Goal: Information Seeking & Learning: Learn about a topic

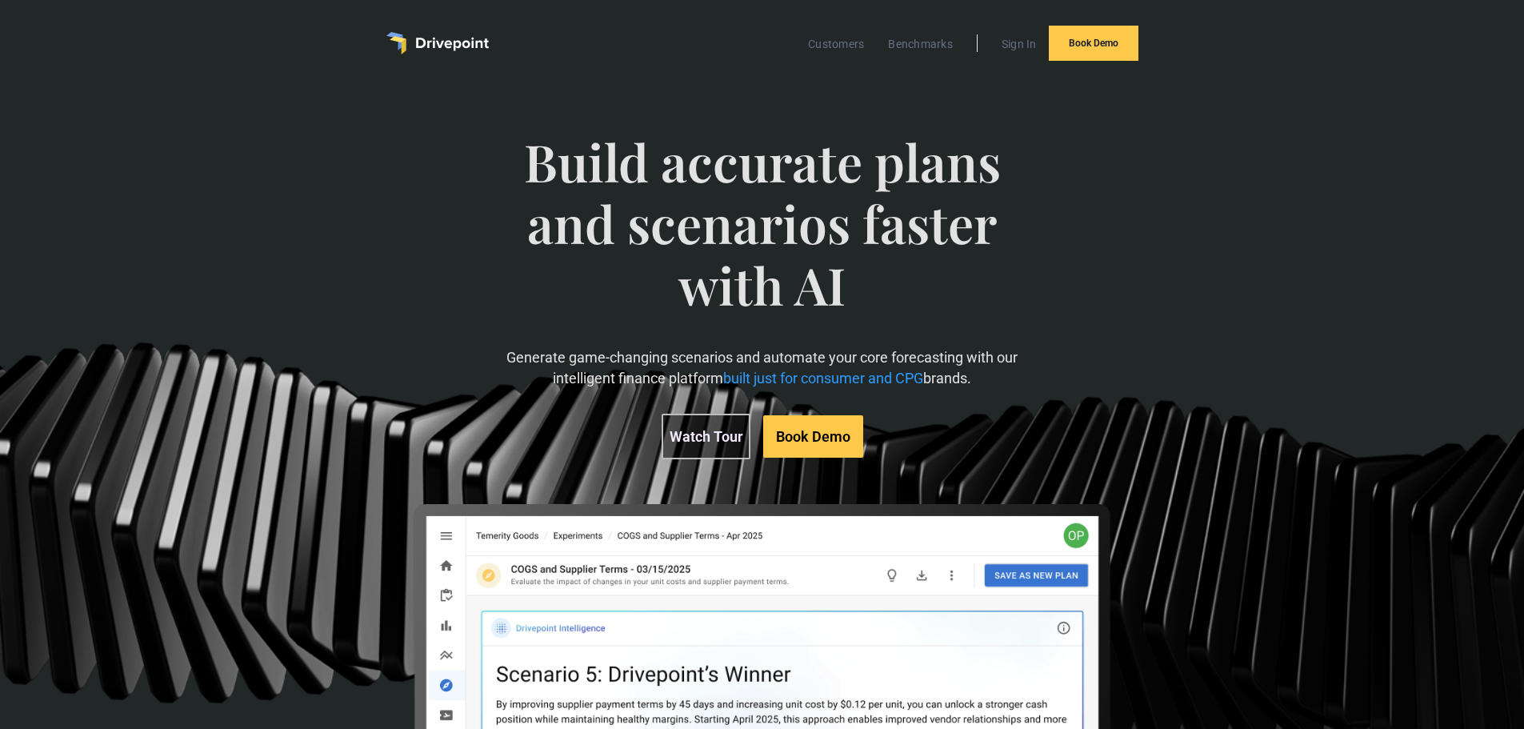
click at [983, 393] on div "Build accurate plans and scenarios faster with AI Generate game-changing scenar…" at bounding box center [762, 295] width 526 height 392
click at [825, 382] on span "built just for consumer and CPG" at bounding box center [823, 378] width 200 height 17
click at [824, 382] on span "built just for consumer and CPG" at bounding box center [823, 378] width 200 height 17
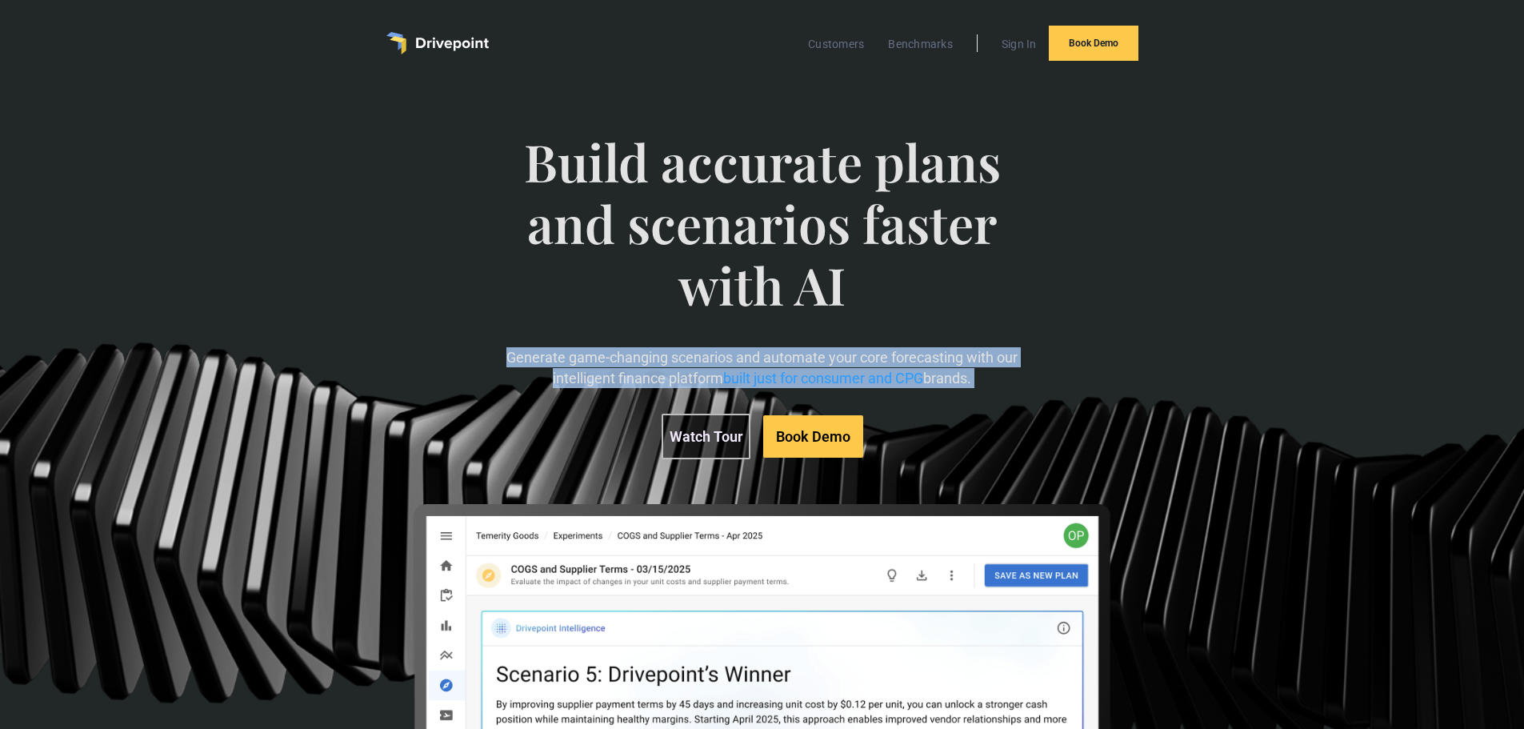
click at [824, 382] on span "built just for consumer and CPG" at bounding box center [823, 378] width 200 height 17
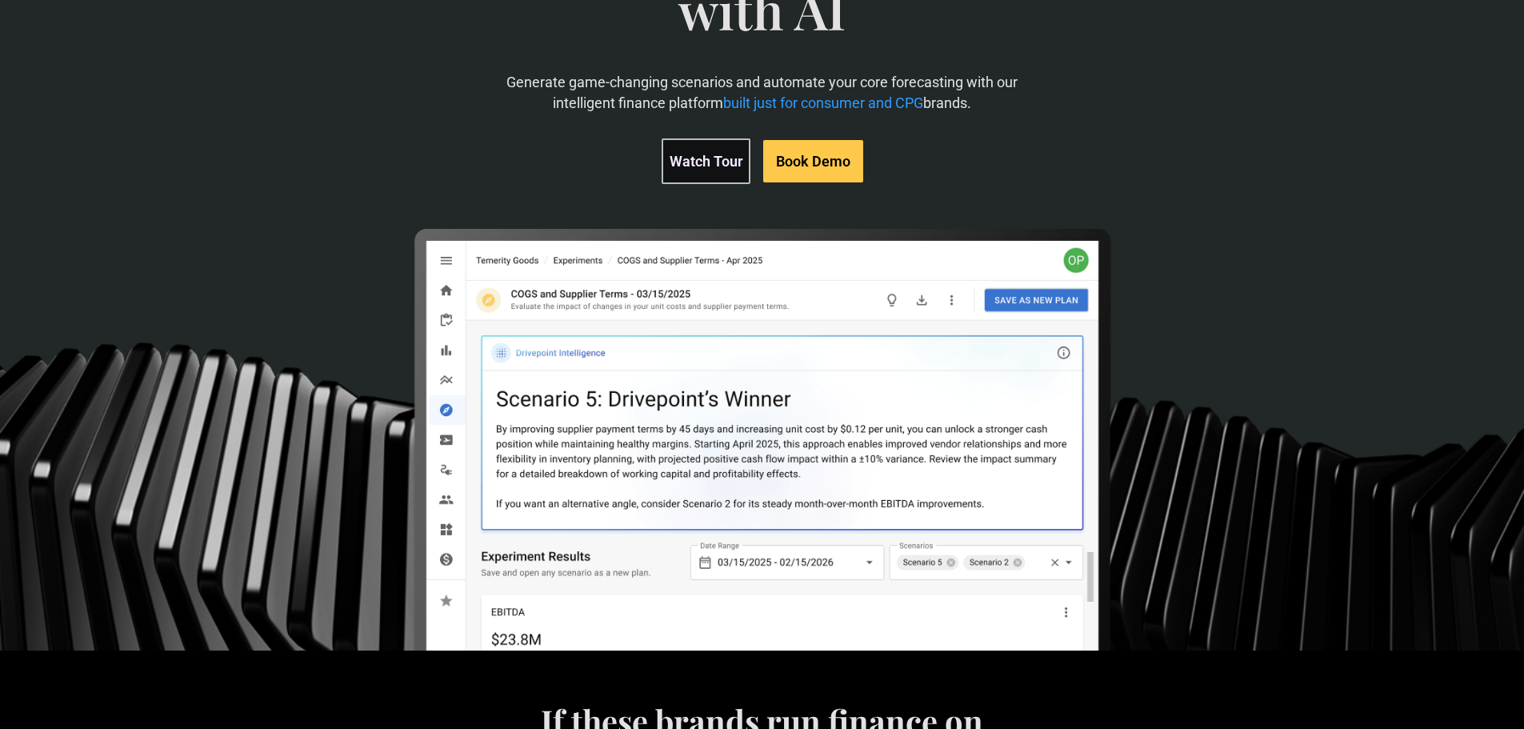
scroll to position [81, 0]
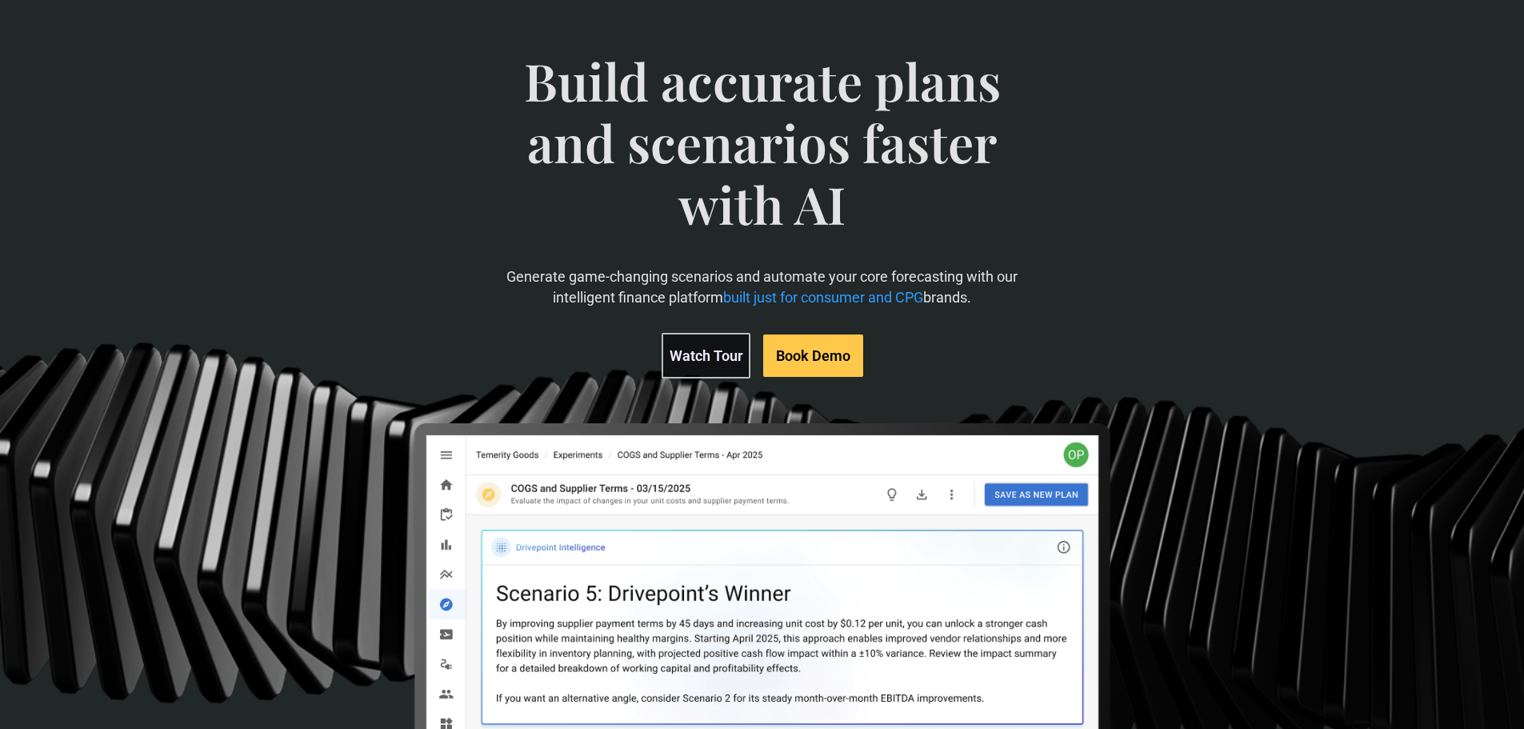
click at [687, 359] on link "Watch Tour" at bounding box center [706, 356] width 89 height 46
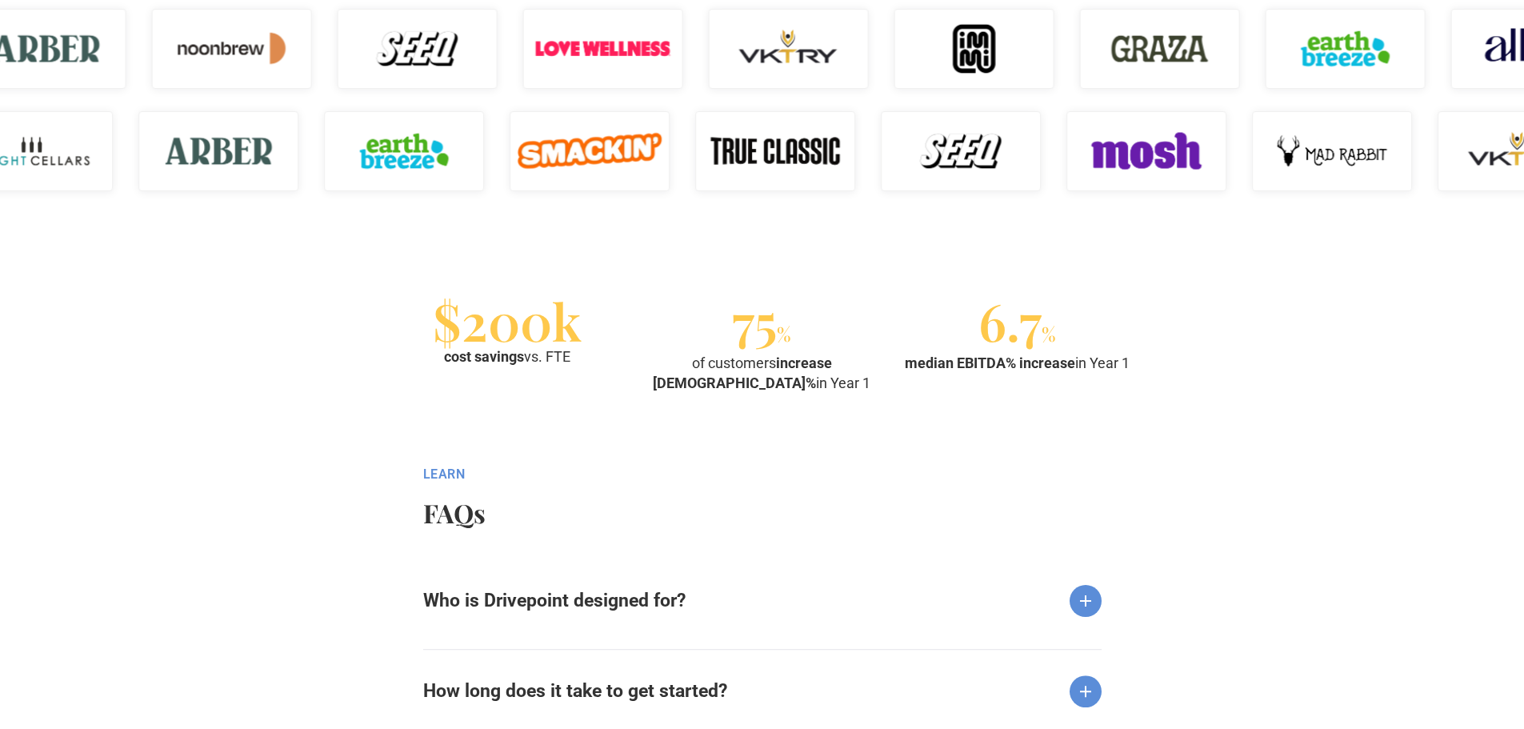
scroll to position [1600, 0]
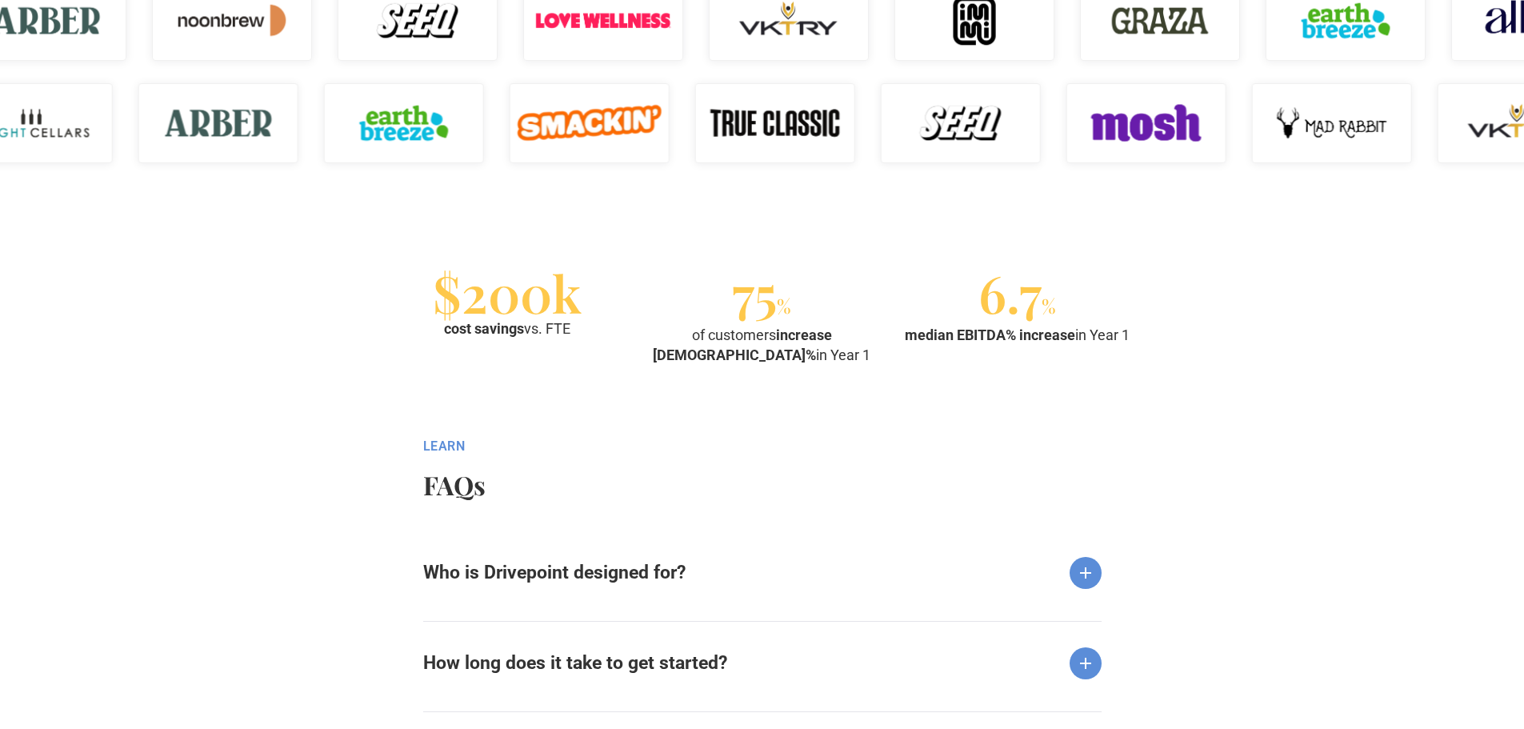
click at [501, 303] on div "$200k" at bounding box center [507, 293] width 149 height 38
click at [887, 413] on section "$200k cost savings vs. FTE 75 % of customers increase EBITDA% in Year 1 6.7 % m…" at bounding box center [762, 319] width 1524 height 187
click at [822, 388] on section "$200k cost savings vs. FTE 75 % of customers increase EBITDA% in Year 1 6.7 % m…" at bounding box center [762, 319] width 1524 height 187
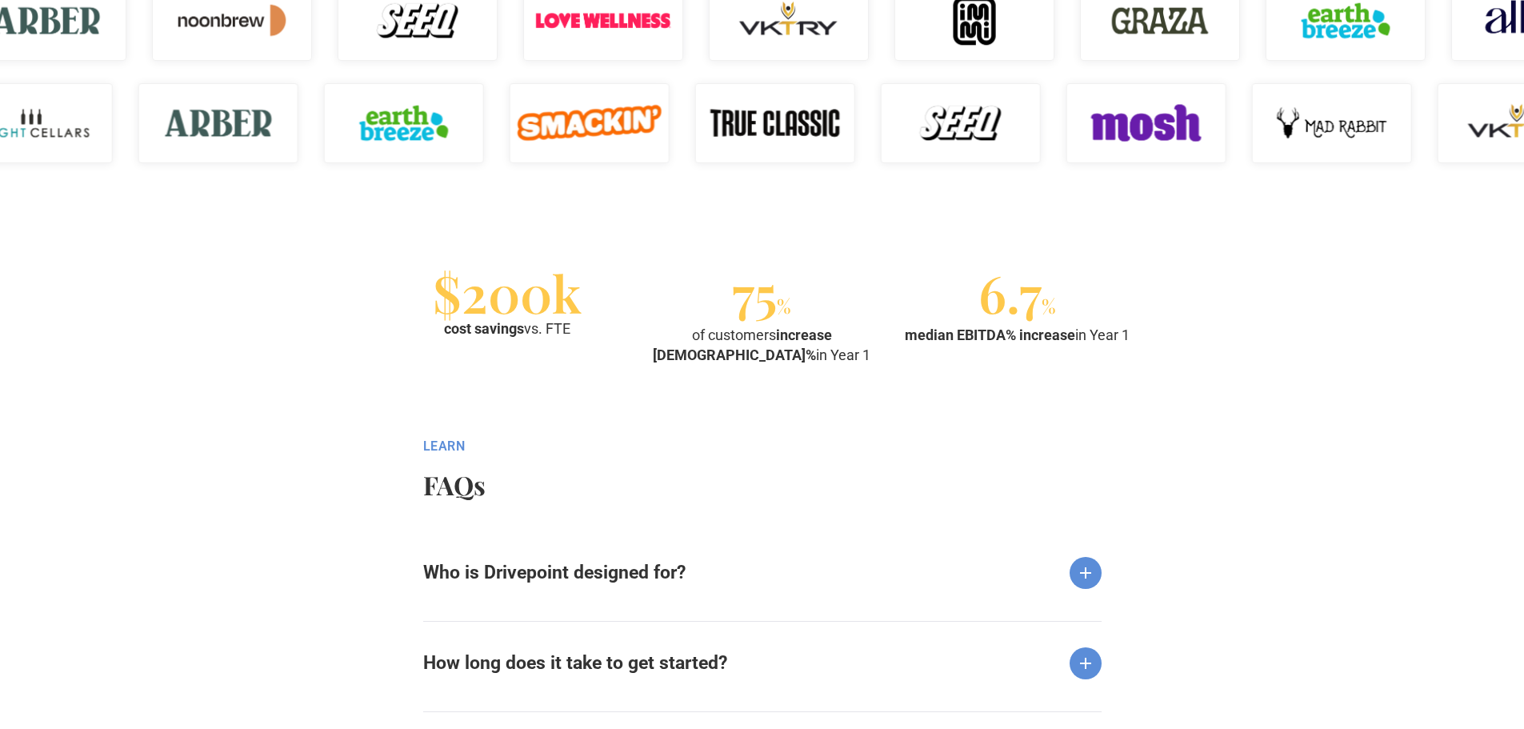
click at [1055, 336] on strong "median EBITDA% increase" at bounding box center [990, 334] width 170 height 17
click at [951, 398] on section "$200k cost savings vs. FTE 75 % of customers increase EBITDA% in Year 1 6.7 % m…" at bounding box center [762, 319] width 1524 height 187
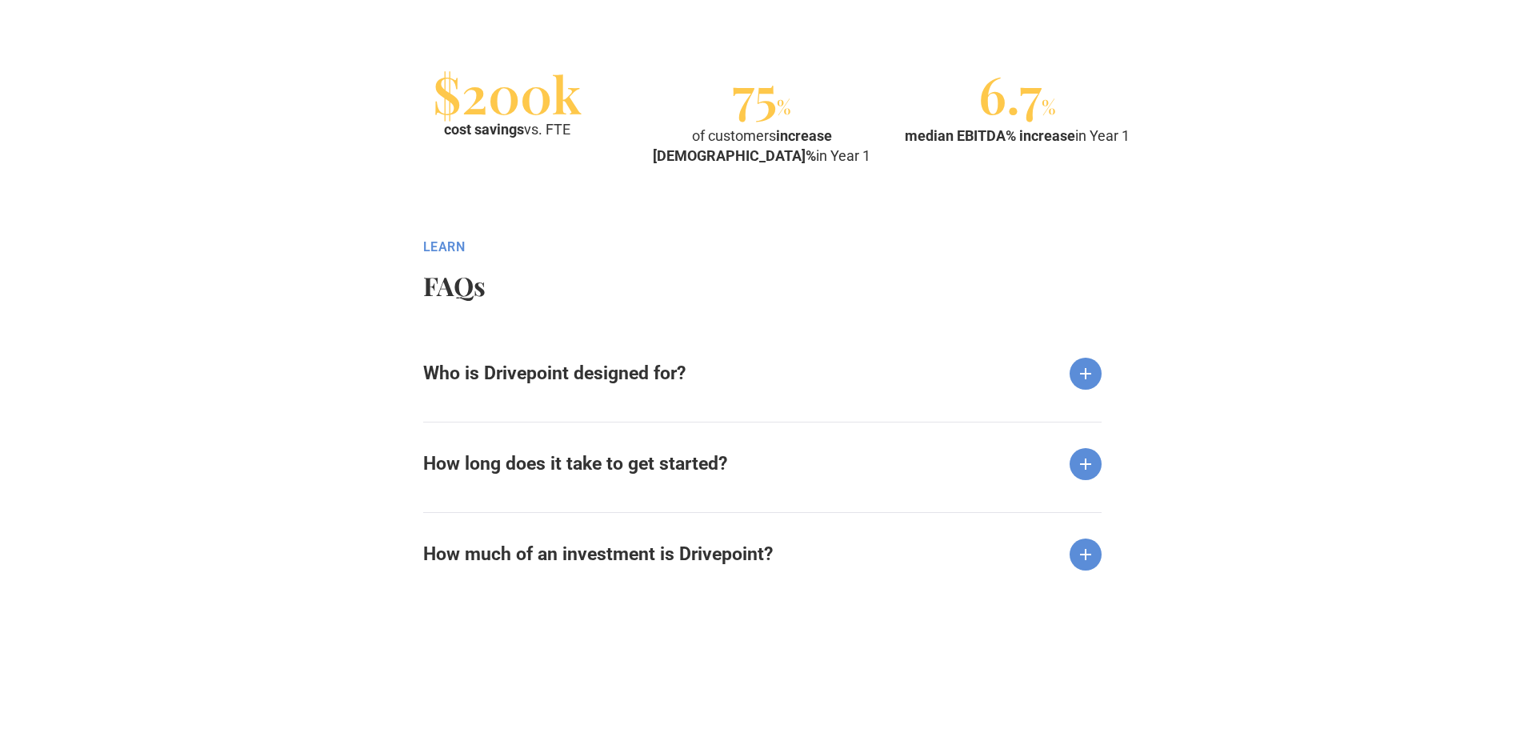
scroll to position [1840, 0]
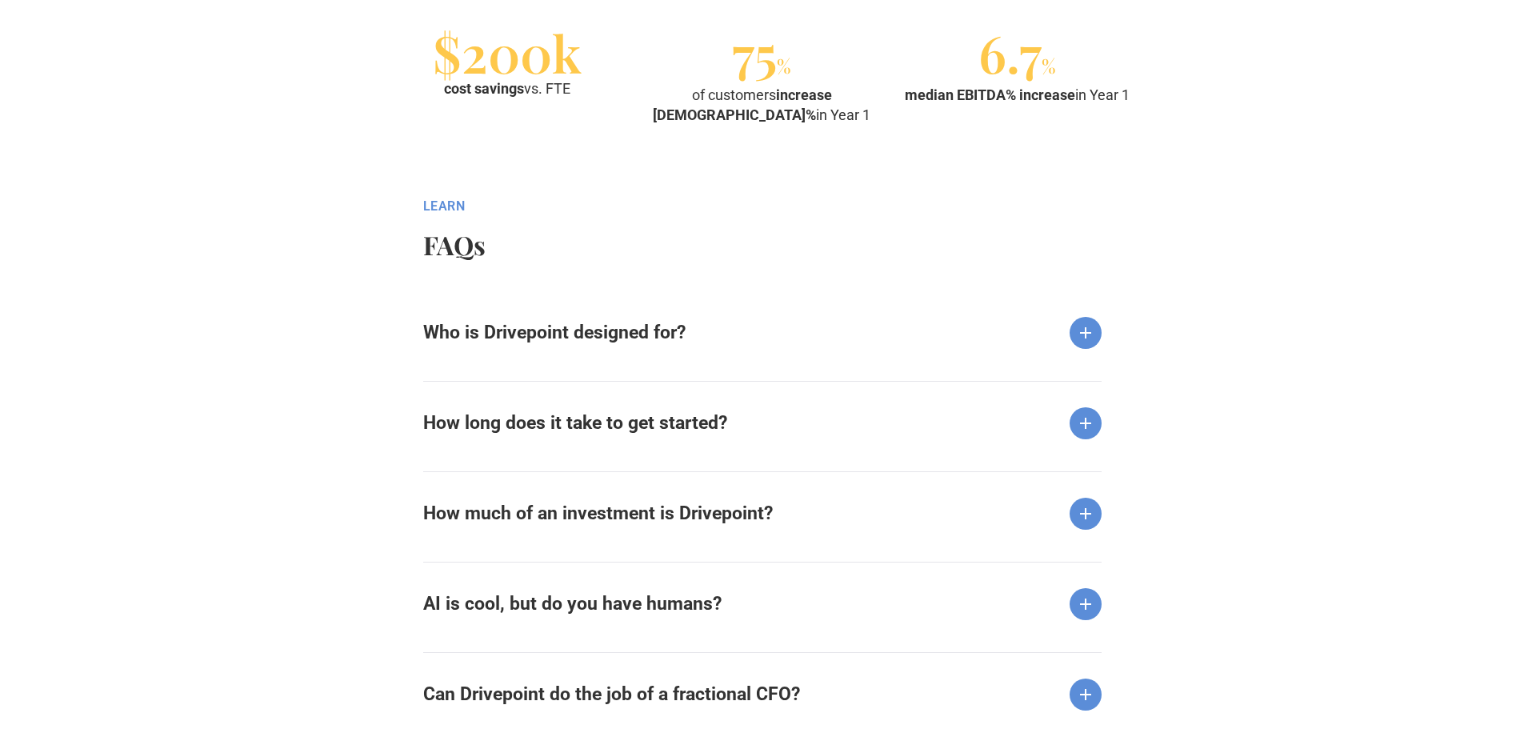
click at [690, 348] on div "Who is Drivepoint designed for?" at bounding box center [762, 320] width 679 height 58
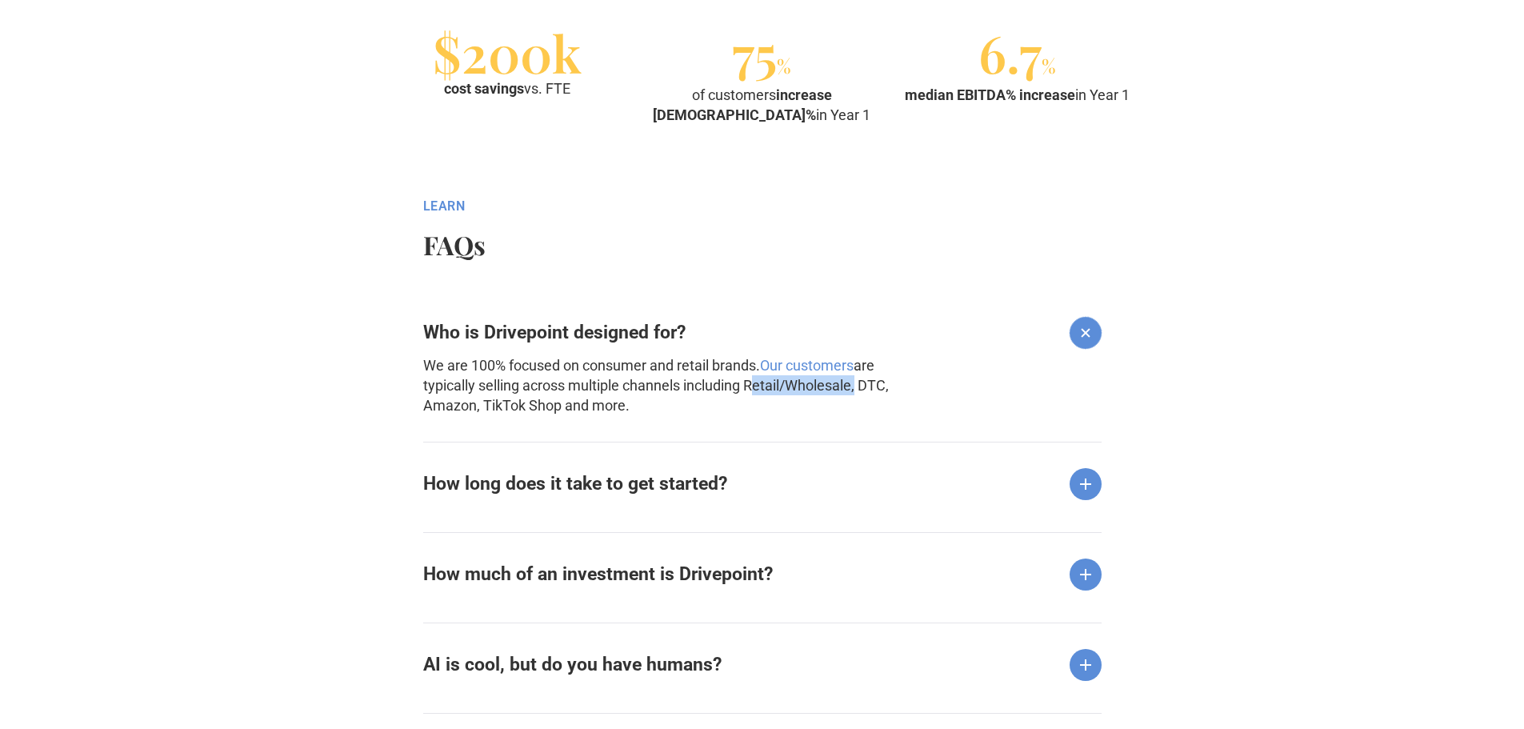
drag, startPoint x: 751, startPoint y: 381, endPoint x: 855, endPoint y: 391, distance: 104.5
click at [855, 391] on p "We are 100% focused on consumer and retail brands. Our customers are typically …" at bounding box center [676, 385] width 506 height 61
click at [441, 407] on p "We are 100% focused on consumer and retail brands. Our customers are typically …" at bounding box center [676, 385] width 506 height 61
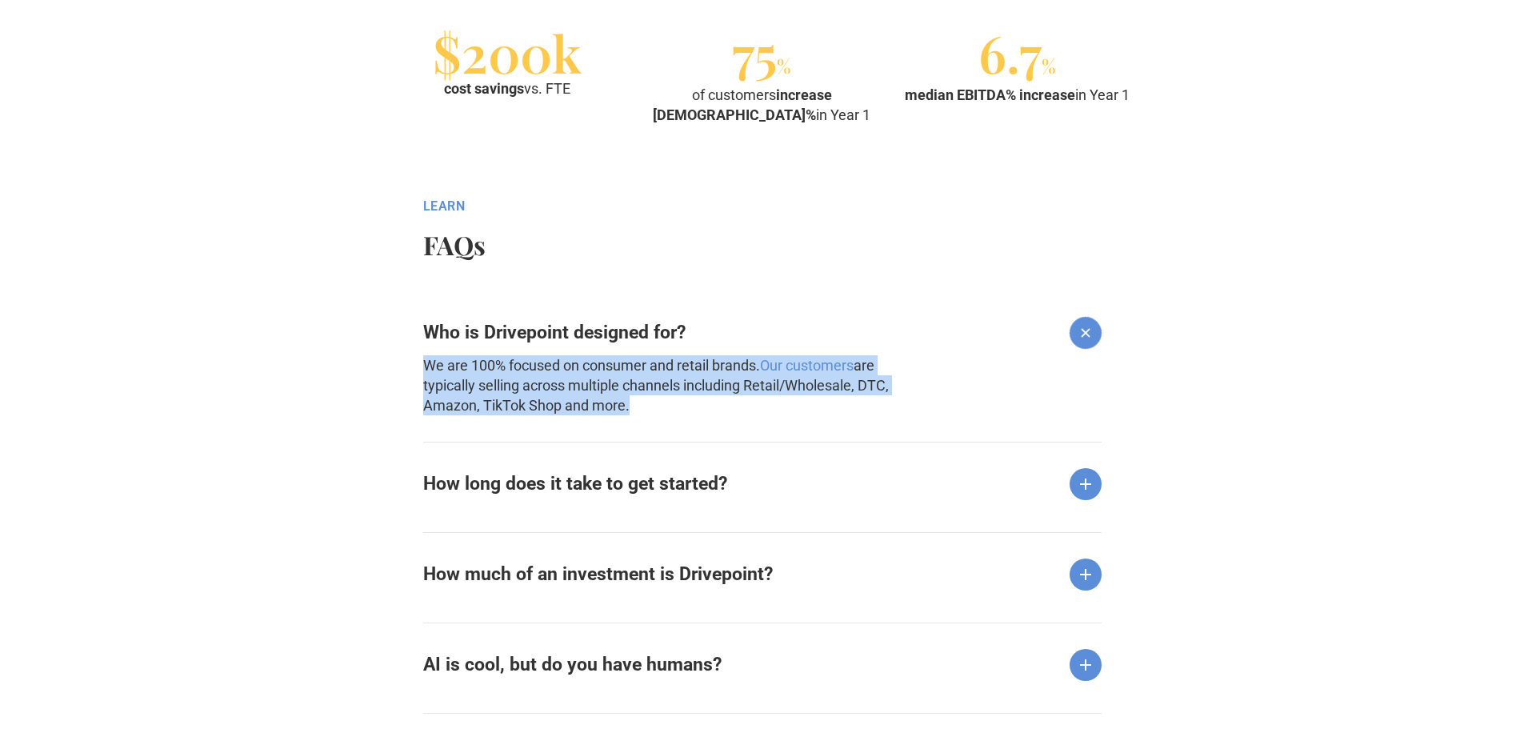
click at [441, 406] on p "We are 100% focused on consumer and retail brands. Our customers are typically …" at bounding box center [676, 385] width 506 height 61
click at [761, 408] on p "We are 100% focused on consumer and retail brands. Our customers are typically …" at bounding box center [676, 385] width 506 height 61
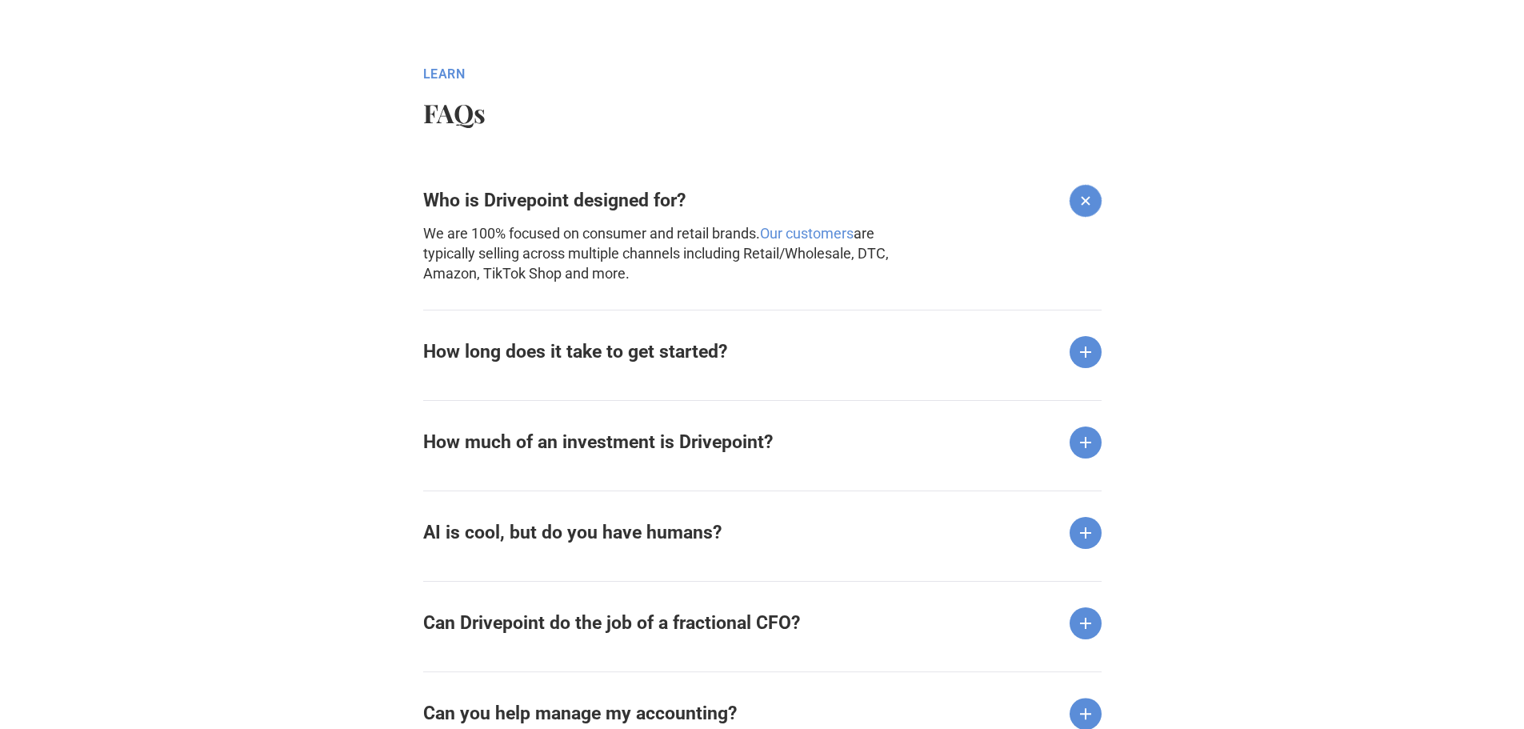
scroll to position [2000, 0]
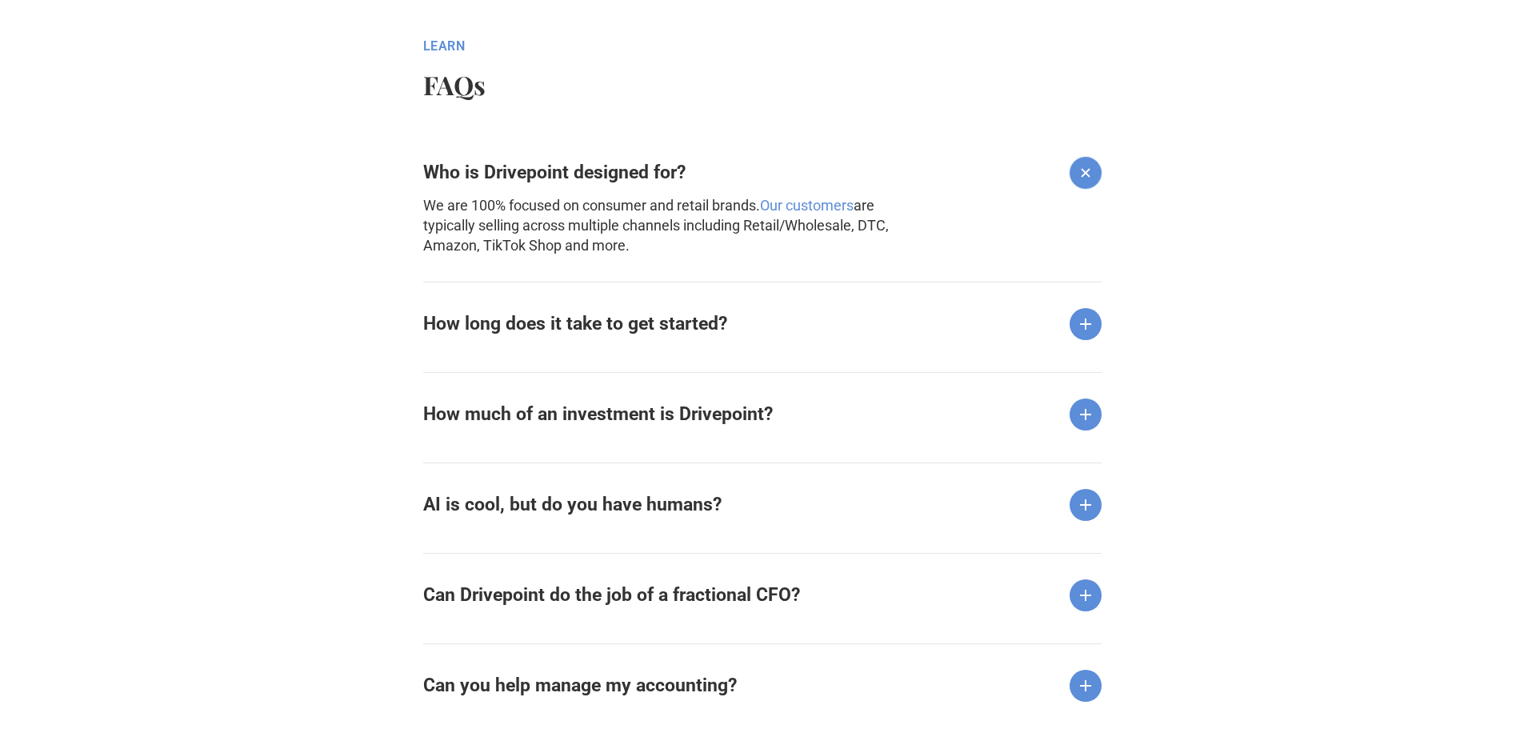
click at [659, 319] on strong "How long does it take to get started?" at bounding box center [575, 324] width 304 height 22
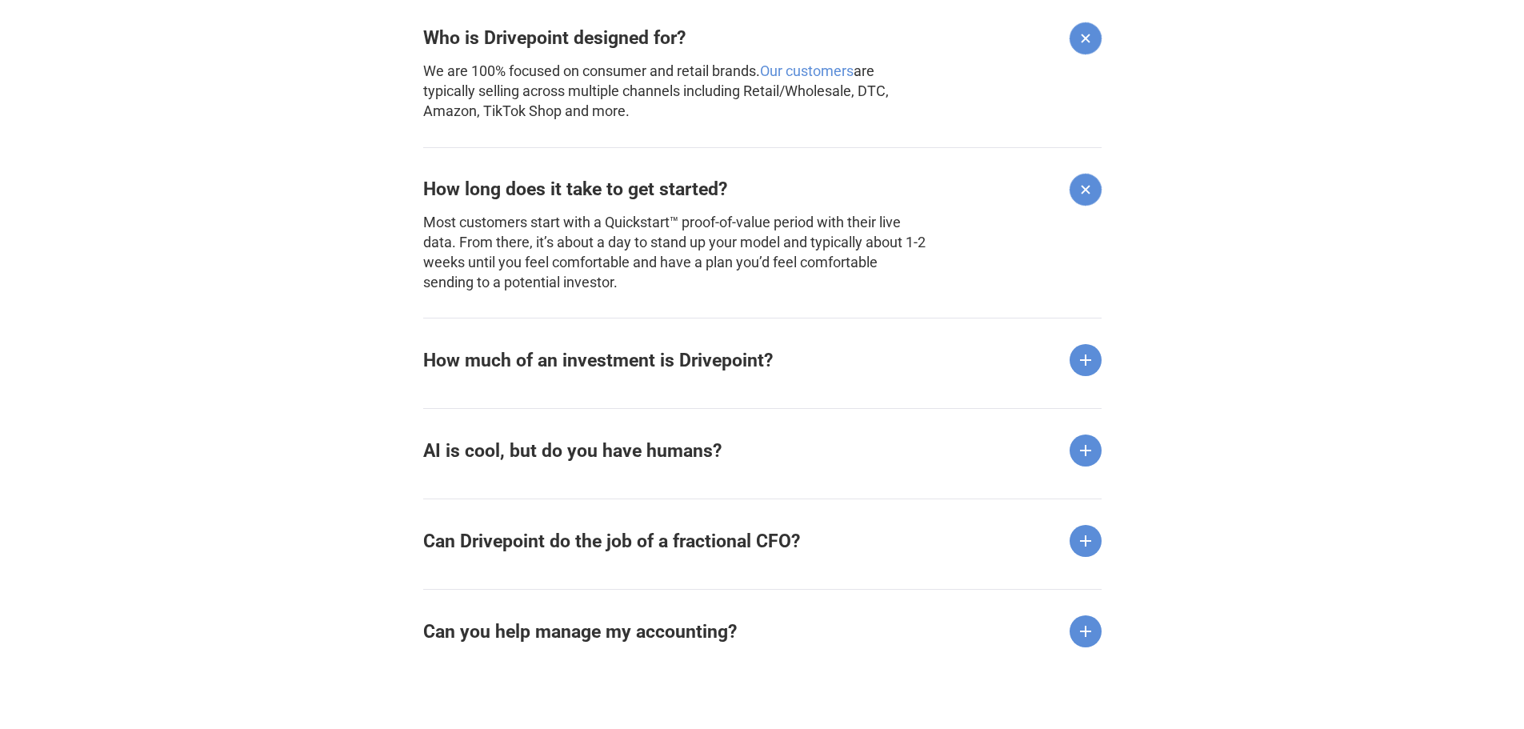
scroll to position [2161, 0]
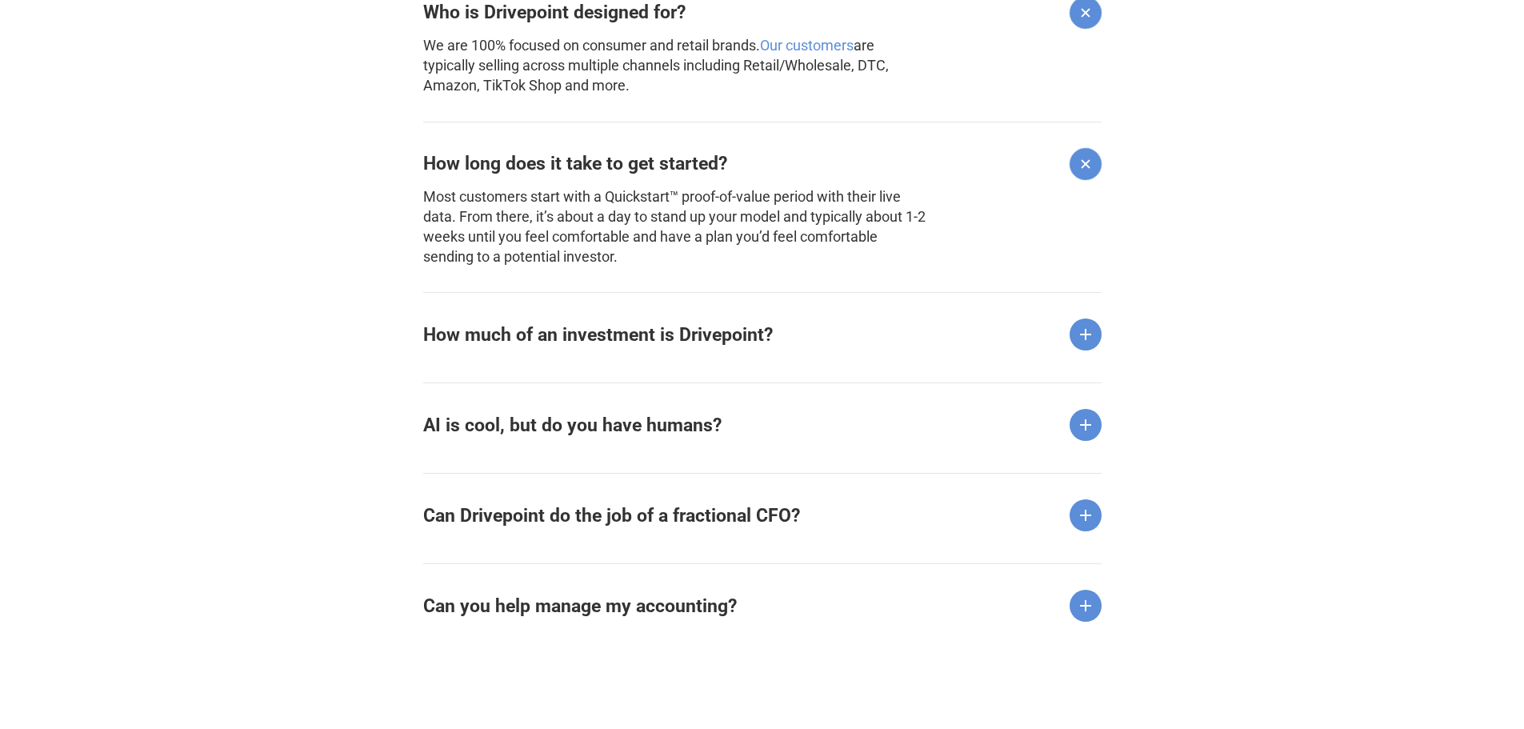
click at [595, 433] on strong "AI is cool, but do you have humans?" at bounding box center [572, 426] width 298 height 22
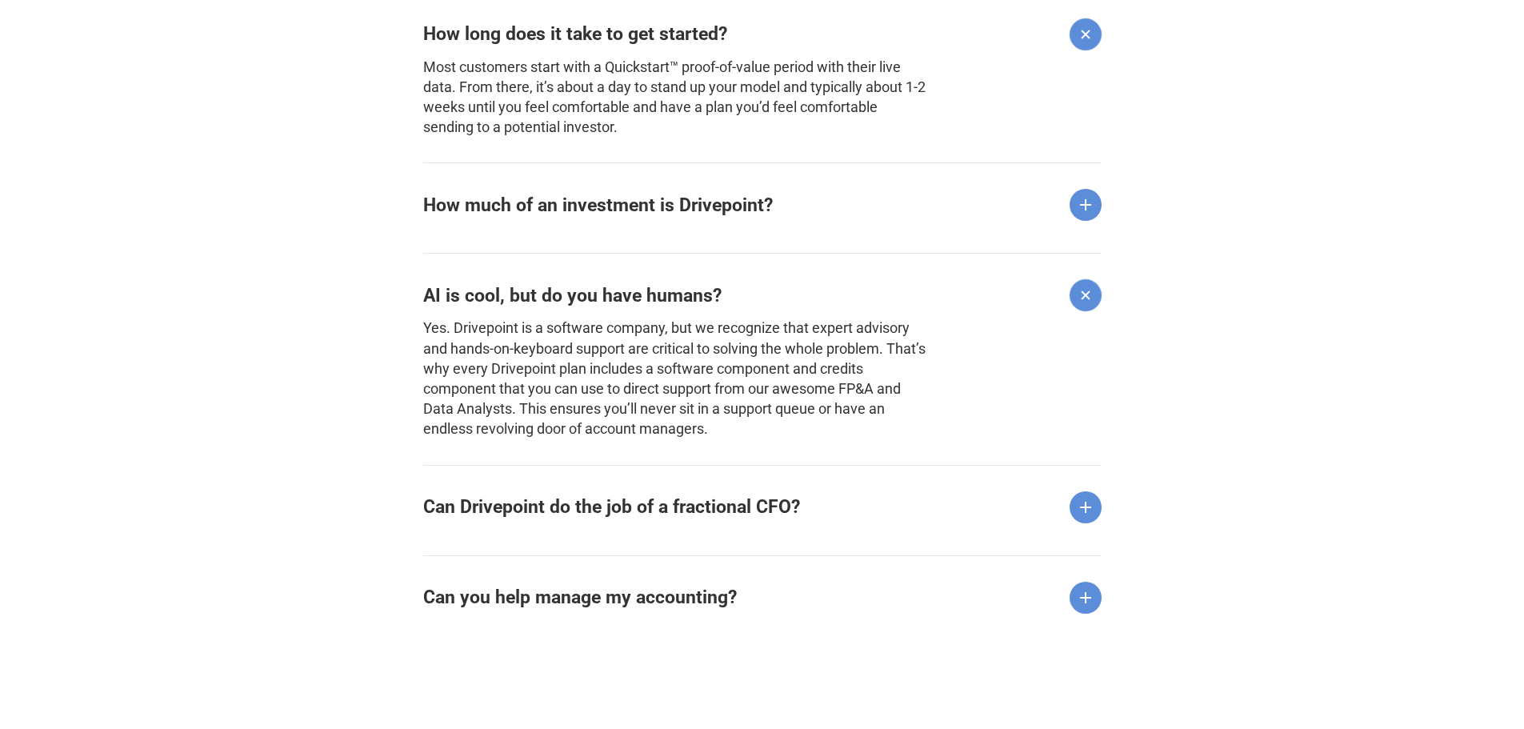
scroll to position [2321, 0]
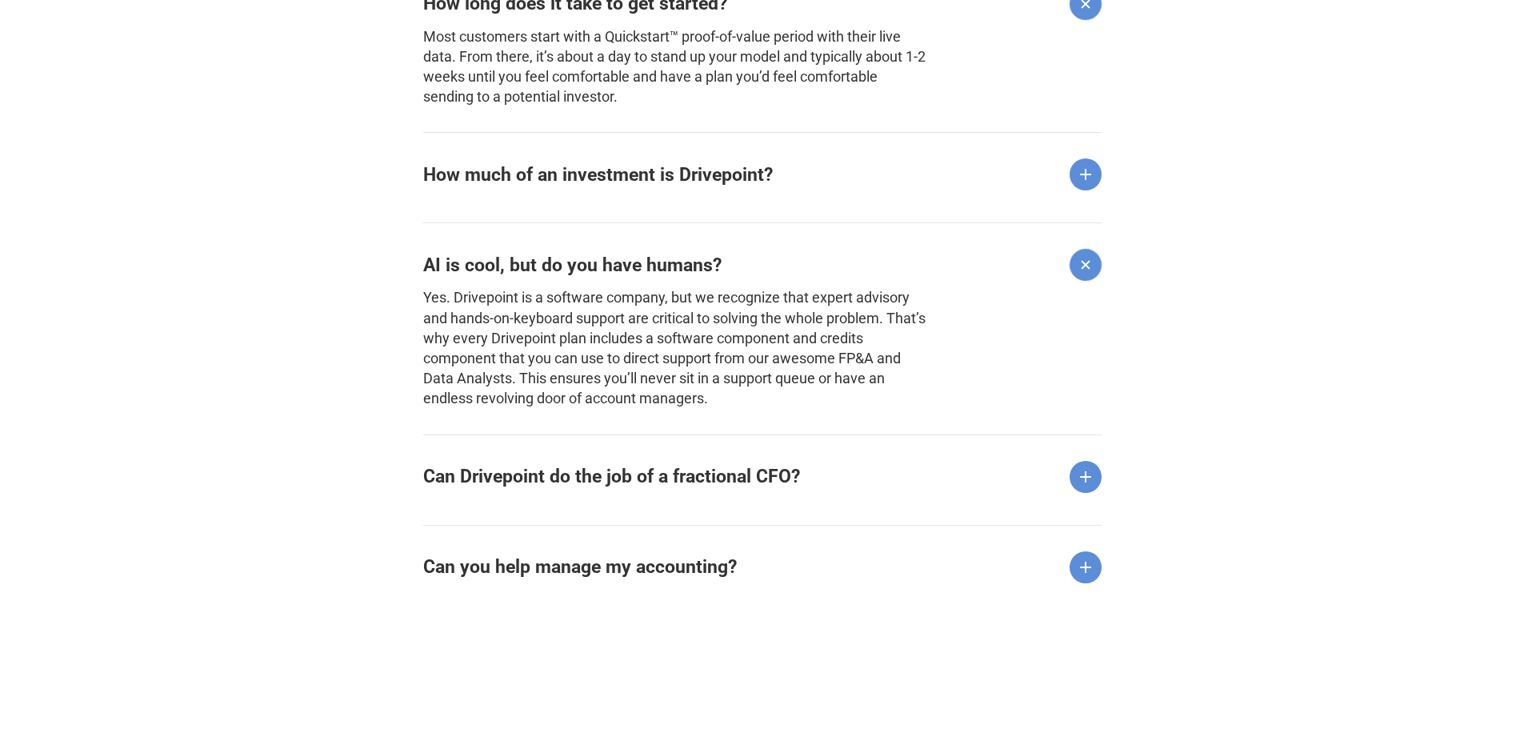
click at [605, 479] on strong "Can Drivepoint do the job of a fractional CFO?" at bounding box center [611, 477] width 377 height 22
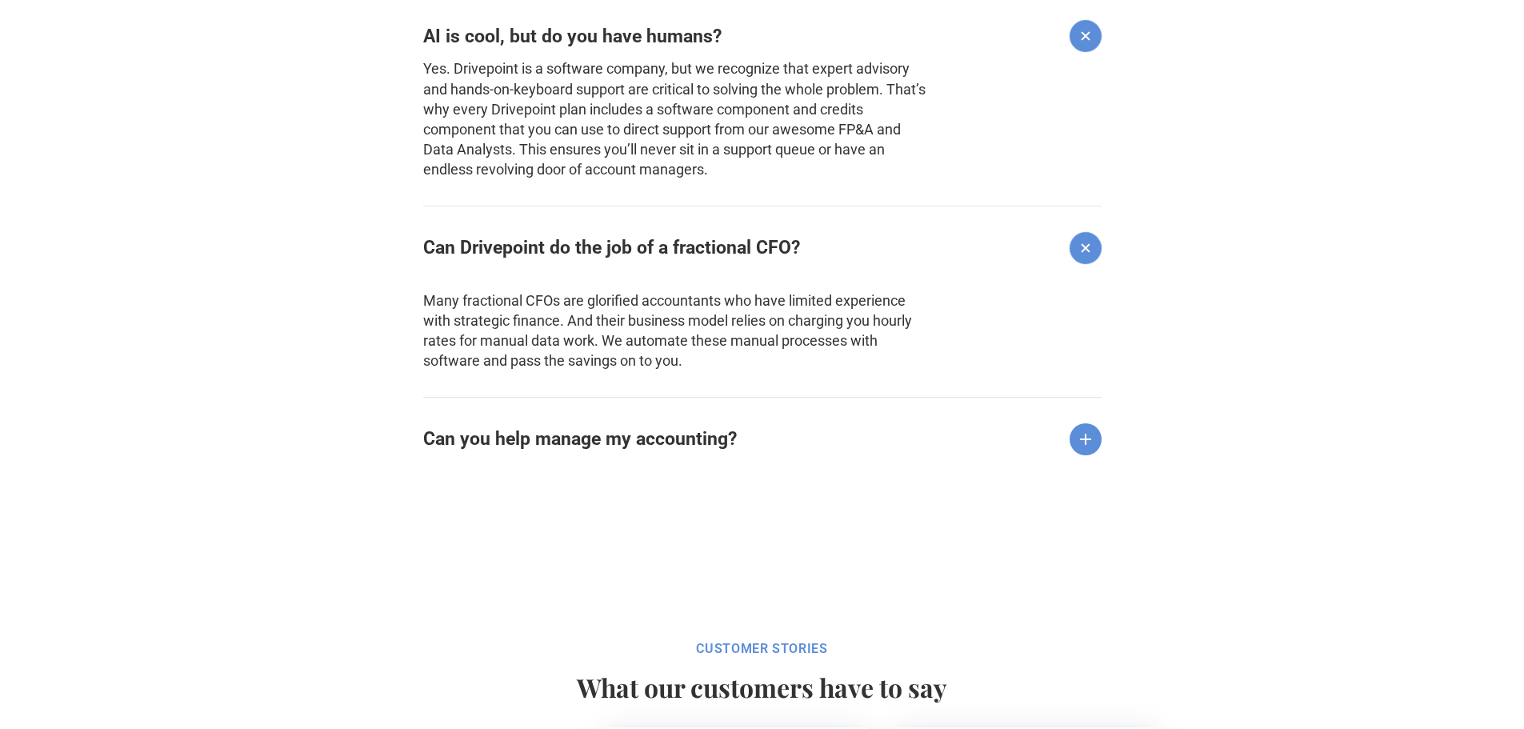
scroll to position [2561, 0]
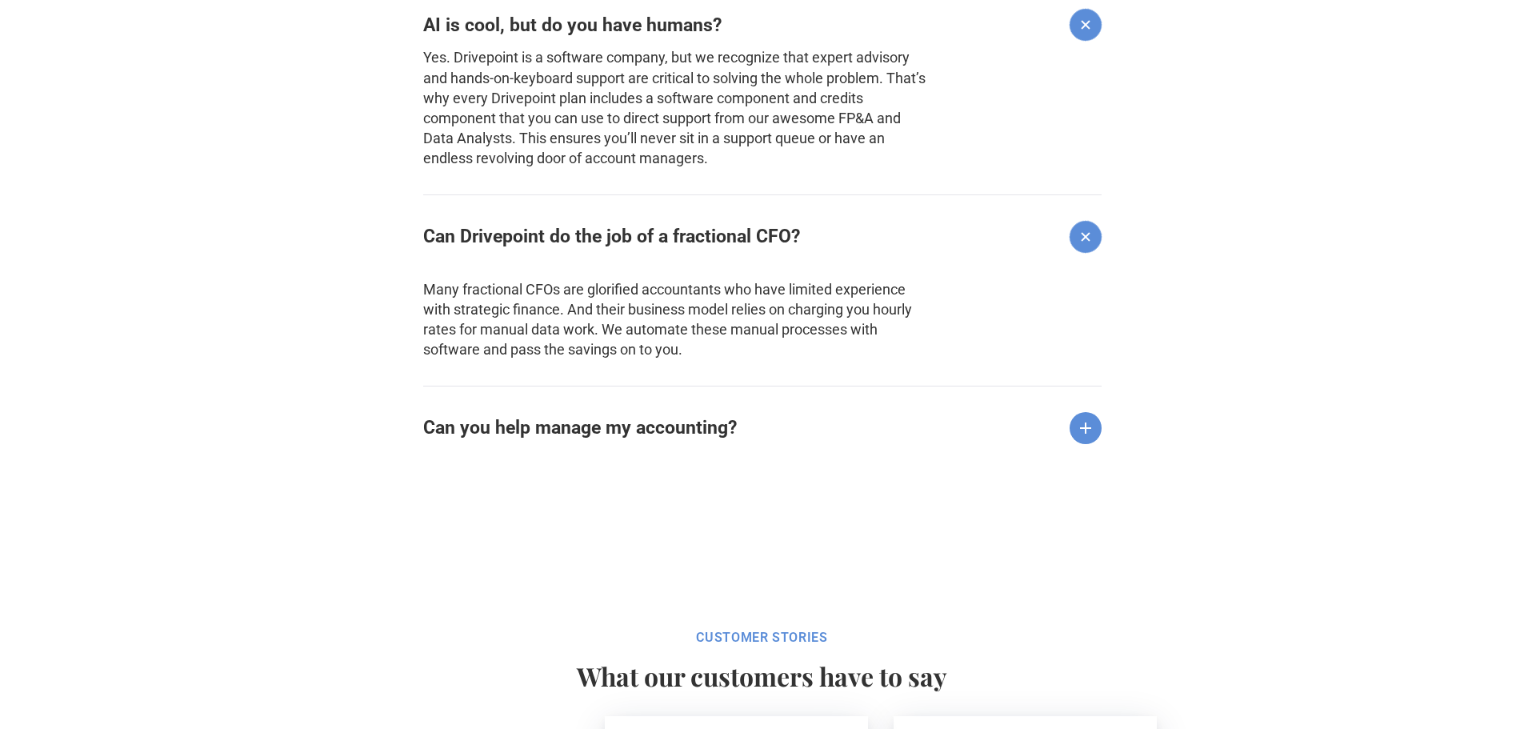
click at [553, 431] on strong "Can you help manage my accounting?" at bounding box center [580, 428] width 314 height 22
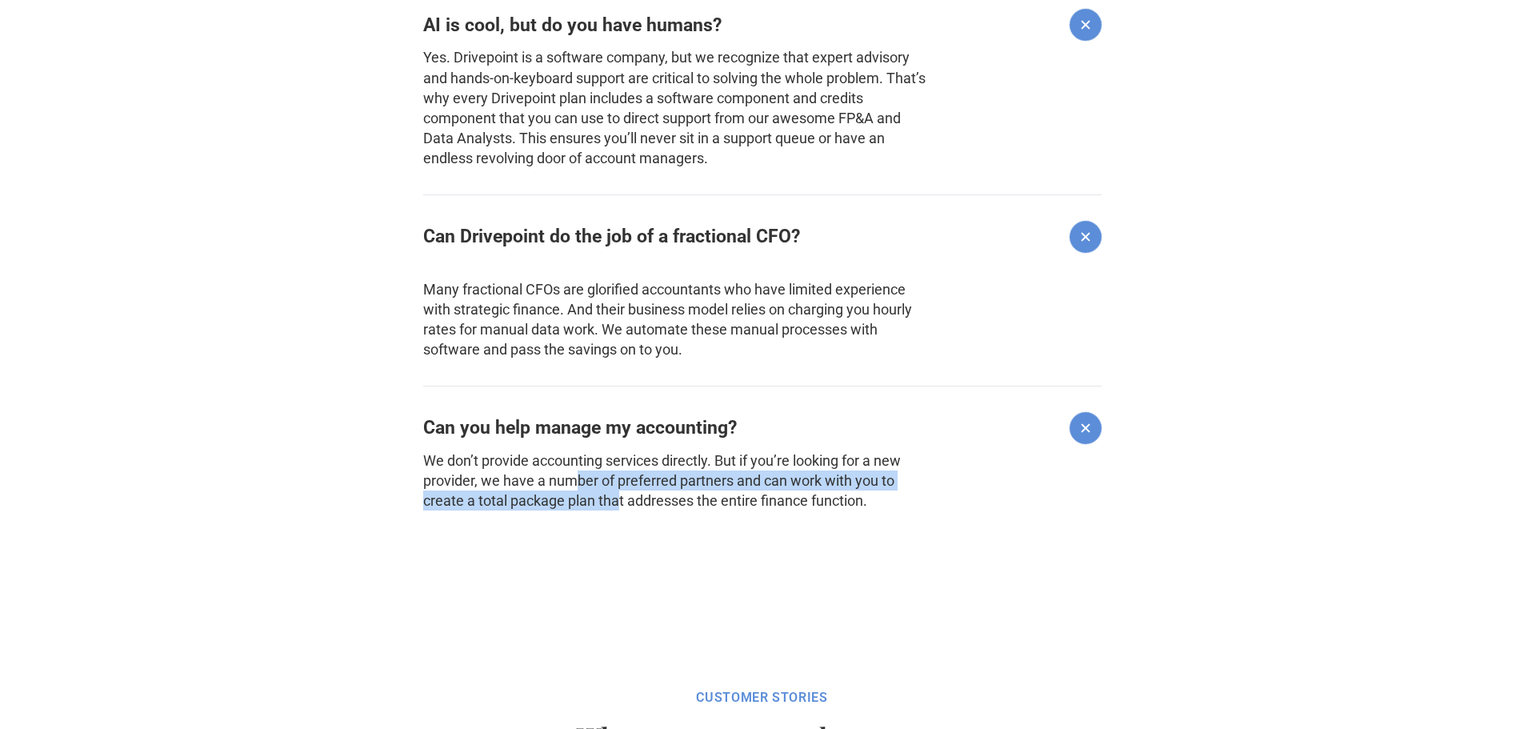
drag, startPoint x: 591, startPoint y: 493, endPoint x: 623, endPoint y: 497, distance: 32.3
click at [622, 497] on p "We don’t provide accounting services directly. But if you’re looking for a new …" at bounding box center [676, 481] width 506 height 61
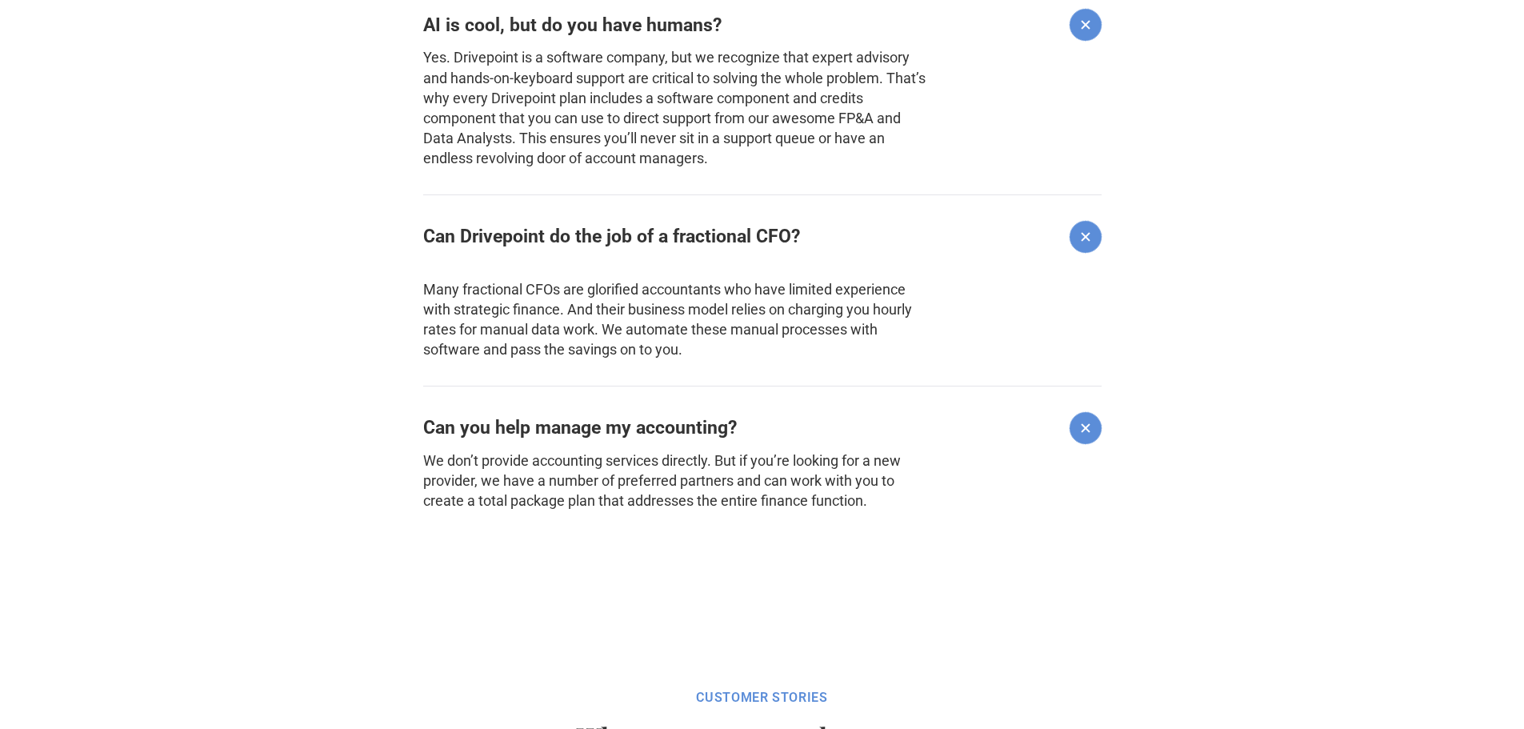
click at [694, 499] on p "We don’t provide accounting services directly. But if you’re looking for a new …" at bounding box center [676, 481] width 506 height 61
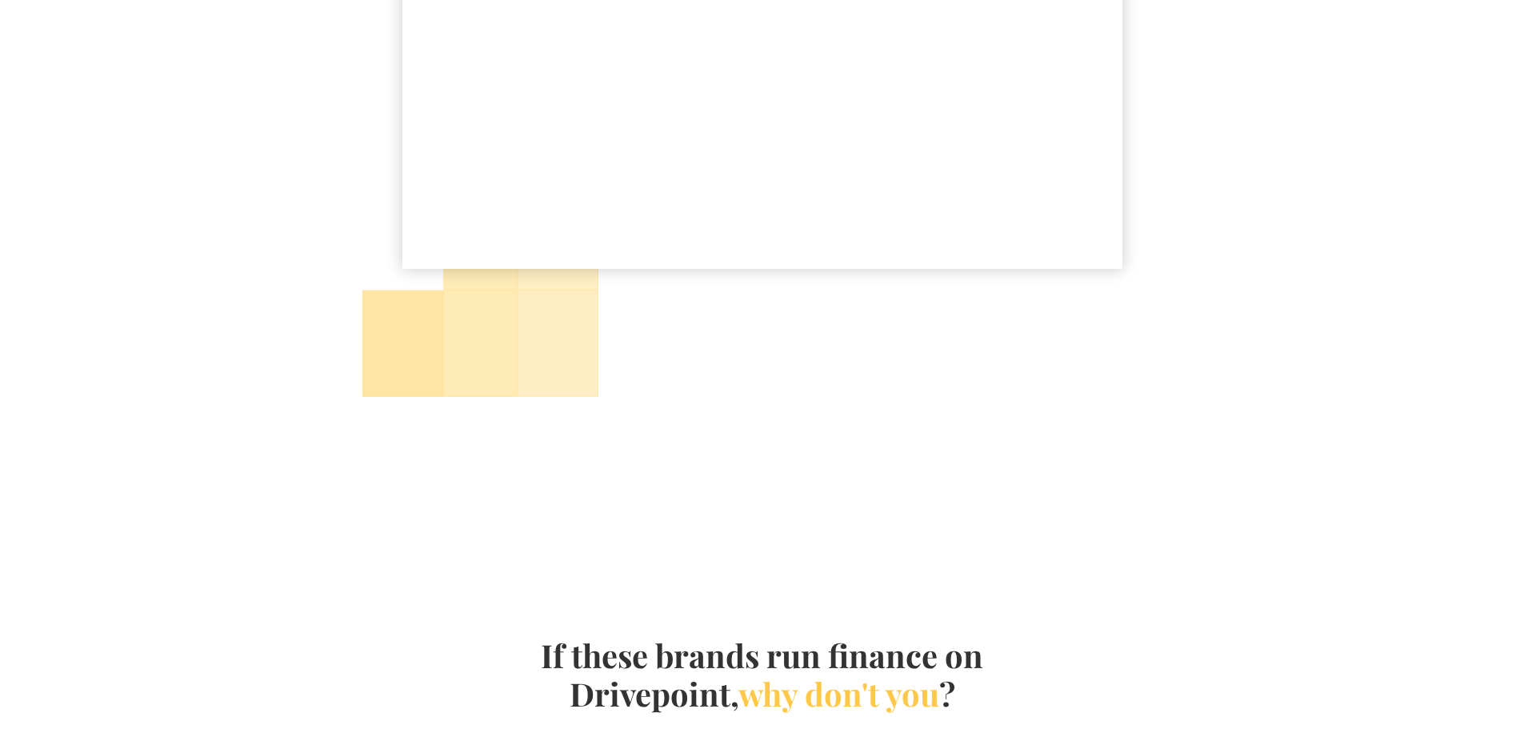
scroll to position [0, 0]
